Goal: Information Seeking & Learning: Understand process/instructions

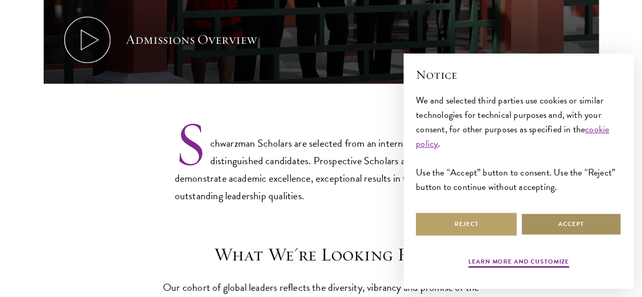
click at [580, 232] on button "Accept" at bounding box center [571, 223] width 101 height 23
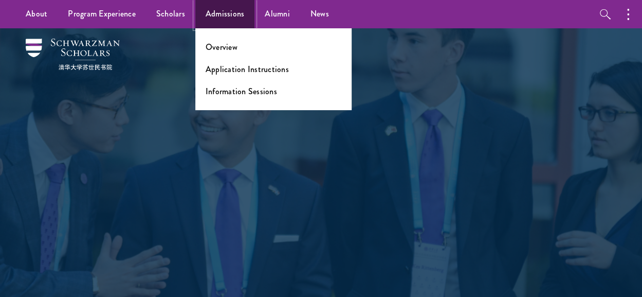
click at [223, 17] on link "Admissions" at bounding box center [225, 14] width 60 height 28
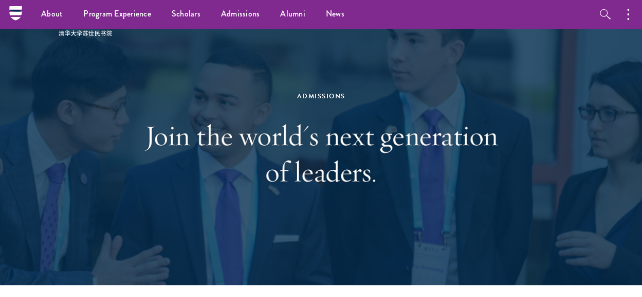
scroll to position [15, 0]
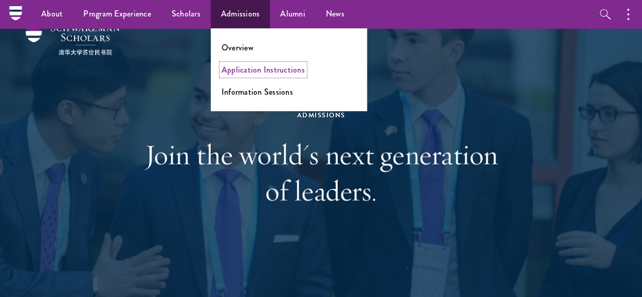
click at [262, 73] on link "Application Instructions" at bounding box center [263, 70] width 83 height 12
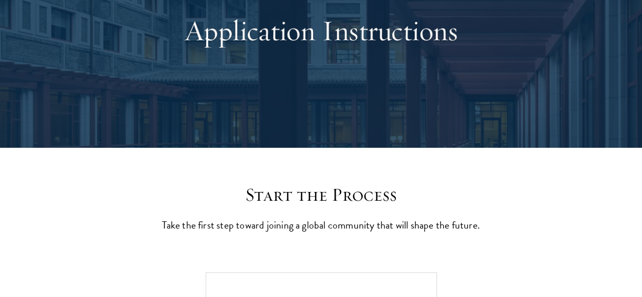
scroll to position [122, 0]
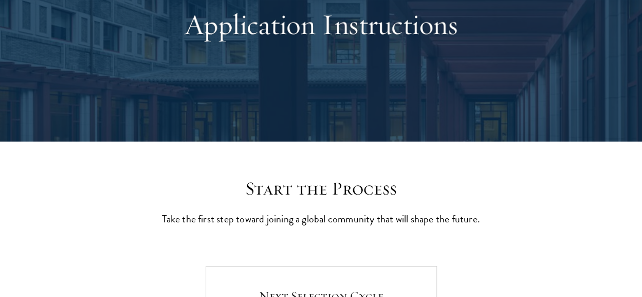
click at [335, 99] on div "Application Instructions" at bounding box center [321, 23] width 355 height 159
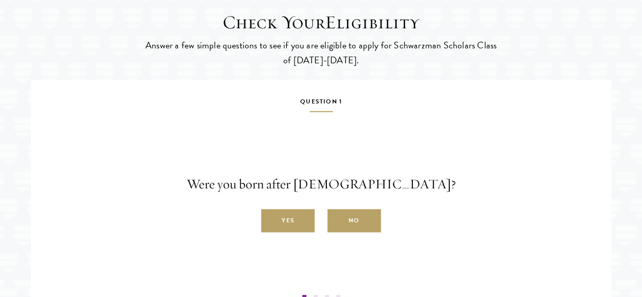
scroll to position [1513, 0]
click at [336, 230] on label "No" at bounding box center [354, 220] width 53 height 23
click at [336, 219] on input "No" at bounding box center [332, 214] width 9 height 9
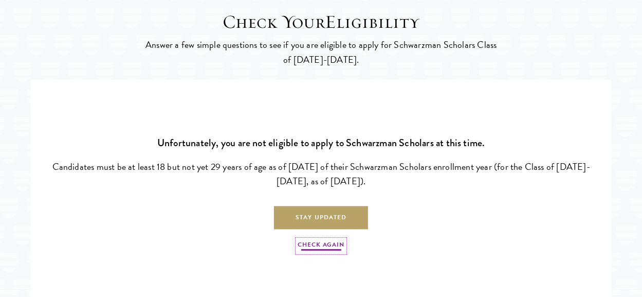
click at [304, 252] on link "Check Again" at bounding box center [321, 246] width 46 height 12
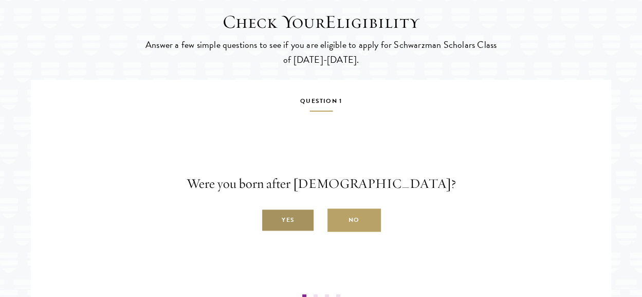
click at [285, 232] on label "Yes" at bounding box center [287, 220] width 53 height 23
click at [270, 219] on input "Yes" at bounding box center [265, 214] width 9 height 9
click at [296, 232] on label "Yes" at bounding box center [287, 220] width 53 height 23
click at [270, 219] on input "Yes" at bounding box center [265, 214] width 9 height 9
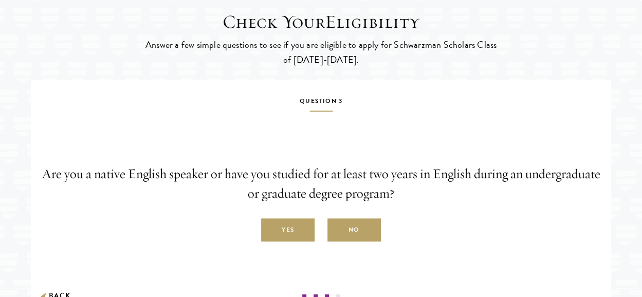
click at [296, 237] on label "Yes" at bounding box center [287, 230] width 53 height 23
click at [270, 229] on input "Yes" at bounding box center [265, 224] width 9 height 9
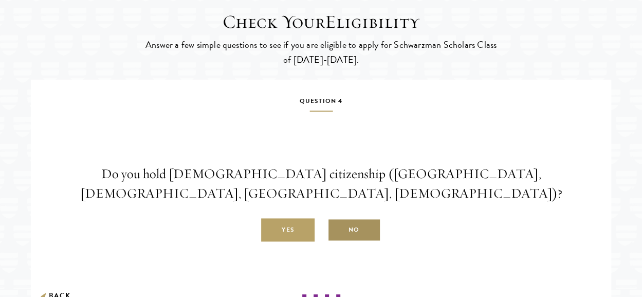
click at [341, 238] on label "No" at bounding box center [354, 230] width 53 height 23
click at [337, 229] on input "No" at bounding box center [332, 224] width 9 height 9
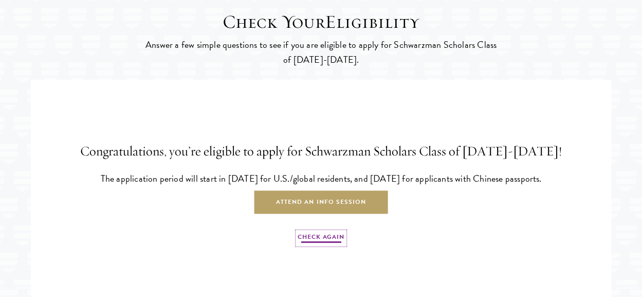
click at [324, 244] on link "Check Again" at bounding box center [321, 238] width 46 height 12
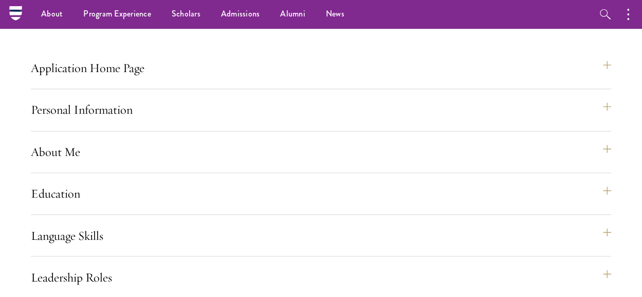
scroll to position [736, 0]
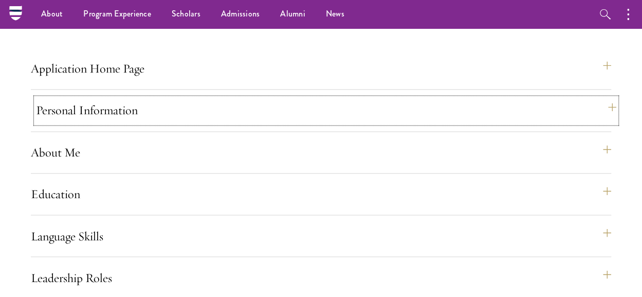
click at [100, 122] on button "Personal Information" at bounding box center [326, 110] width 581 height 25
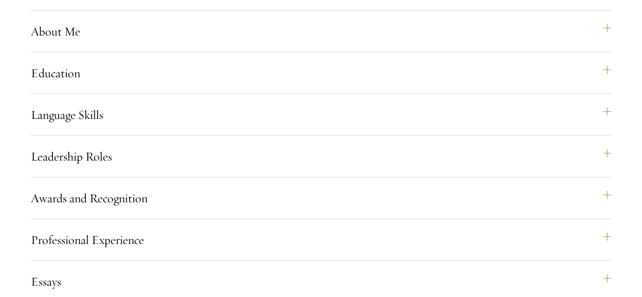
scroll to position [1062, 0]
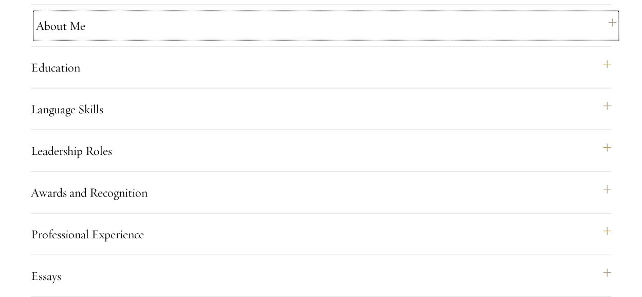
click at [55, 38] on button "About Me" at bounding box center [326, 25] width 581 height 25
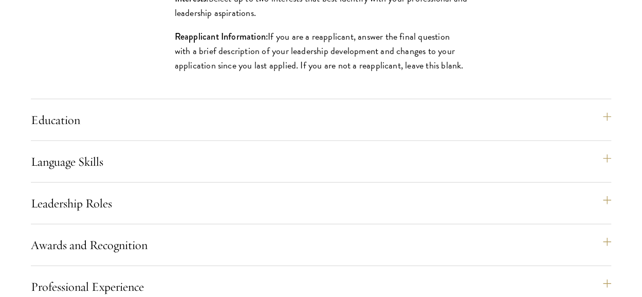
scroll to position [1194, 0]
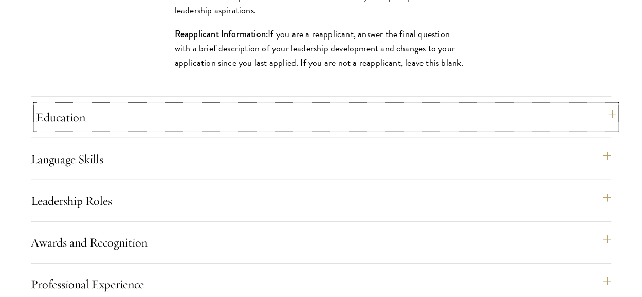
click at [81, 130] on button "Education" at bounding box center [326, 117] width 581 height 25
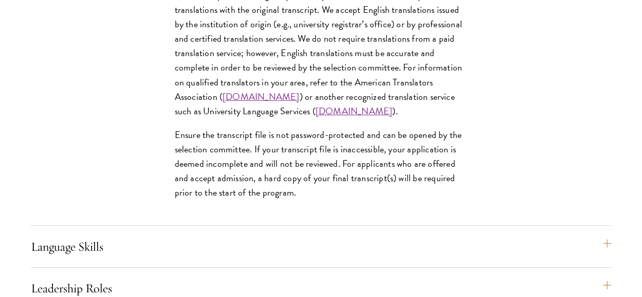
scroll to position [1636, 0]
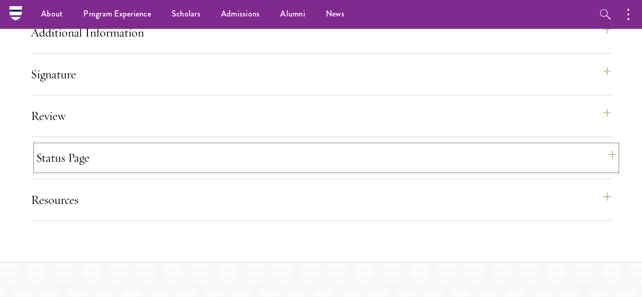
click at [256, 170] on button "Status Page" at bounding box center [326, 157] width 581 height 25
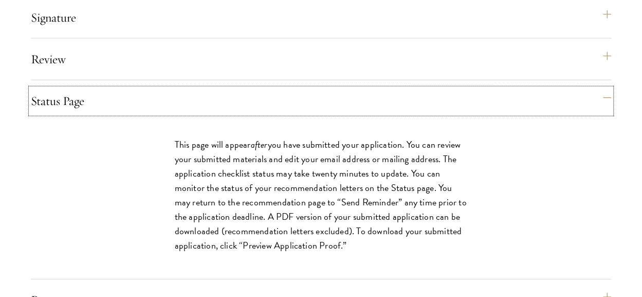
scroll to position [1288, 0]
click at [263, 252] on p "This page will appear after you have submitted your application. You can review…" at bounding box center [321, 194] width 293 height 116
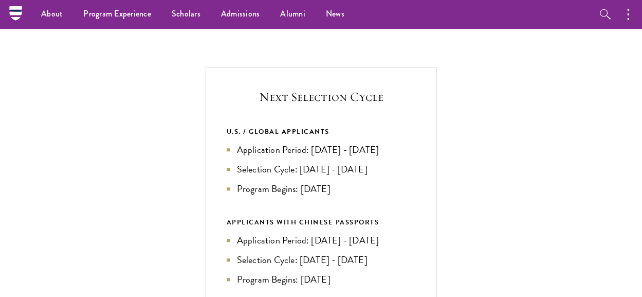
scroll to position [320, 0]
click at [310, 142] on div "Next Selection Cycle U.S. / GLOBAL APPLICANTS Application Period: Apr 2026 - Se…" at bounding box center [321, 251] width 231 height 366
click at [294, 138] on div "U.S. / GLOBAL APPLICANTS" at bounding box center [321, 132] width 189 height 11
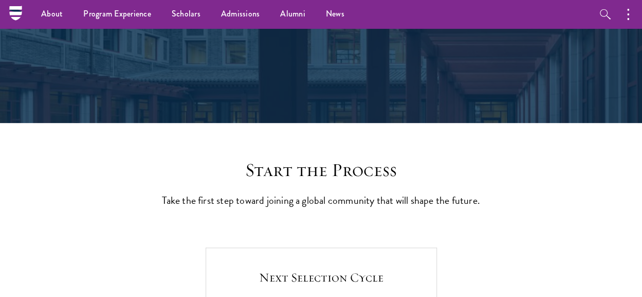
scroll to position [0, 0]
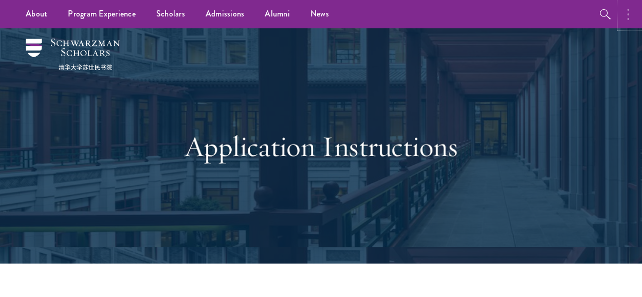
click at [636, 15] on button "button" at bounding box center [631, 14] width 23 height 28
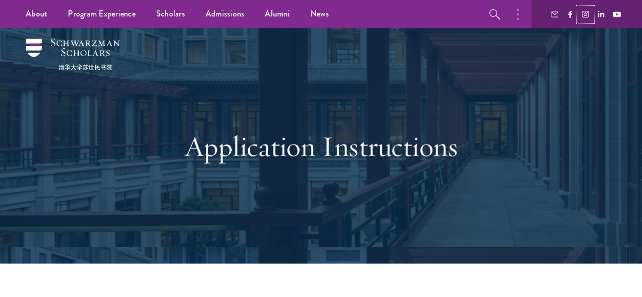
click at [588, 13] on use at bounding box center [585, 14] width 7 height 7
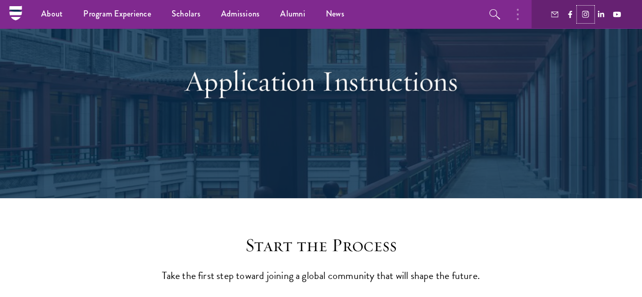
scroll to position [64, 0]
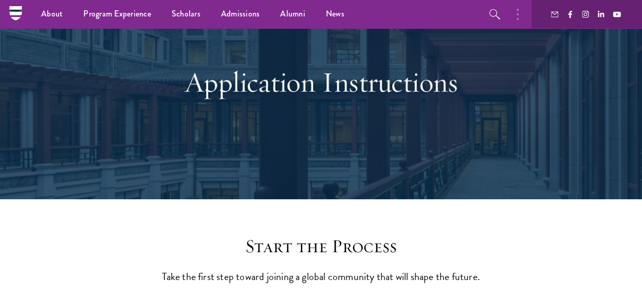
click at [308, 160] on div "Application Instructions" at bounding box center [321, 81] width 355 height 159
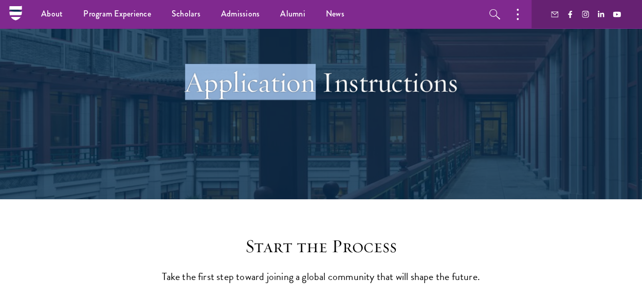
click at [308, 160] on div "Application Instructions" at bounding box center [321, 81] width 355 height 159
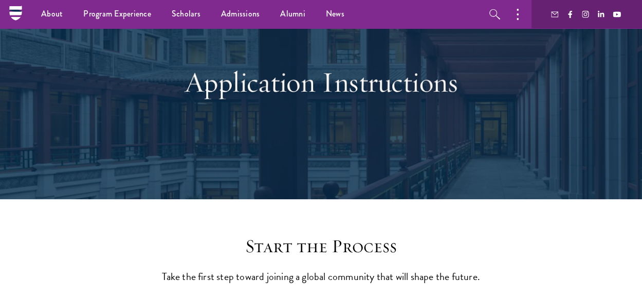
click at [324, 149] on div "Application Instructions" at bounding box center [321, 81] width 355 height 159
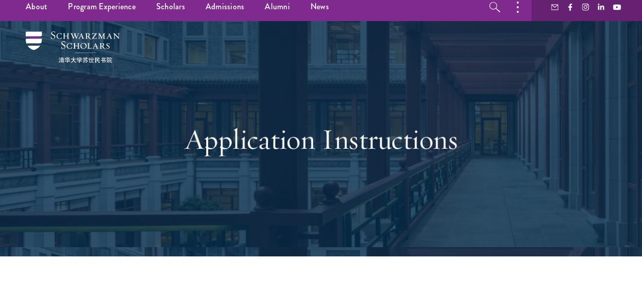
scroll to position [0, 0]
